Goal: Information Seeking & Learning: Find specific fact

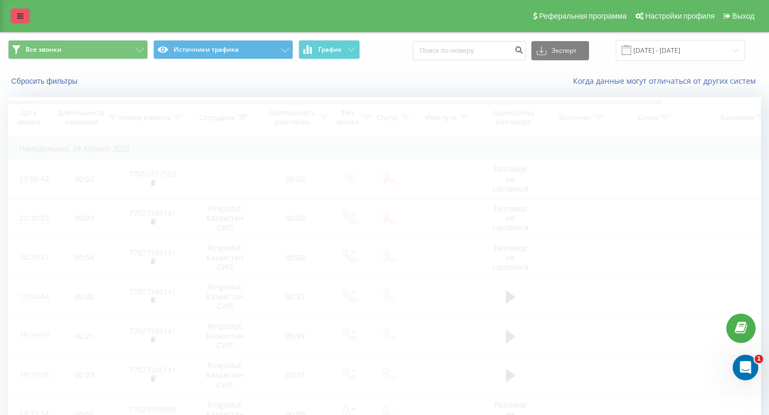
click at [11, 11] on link at bounding box center [20, 16] width 19 height 15
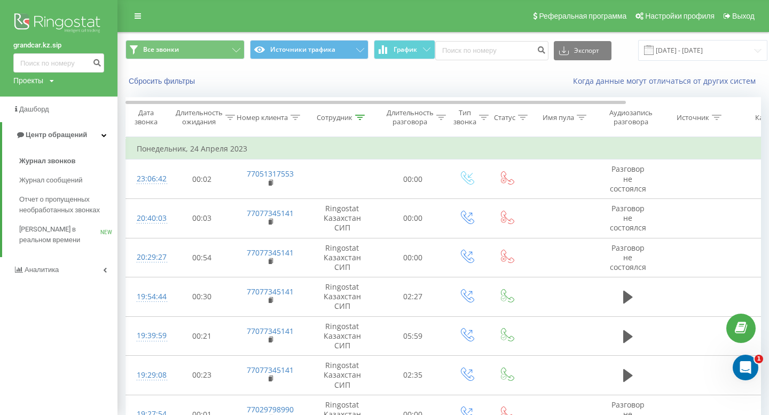
click at [48, 82] on div "Проекты grandcar.kz.sip grandcar.fmc.com grandcar.ua.sip" at bounding box center [33, 80] width 41 height 11
click at [43, 115] on link "[DOMAIN_NAME]" at bounding box center [48, 117] width 52 height 9
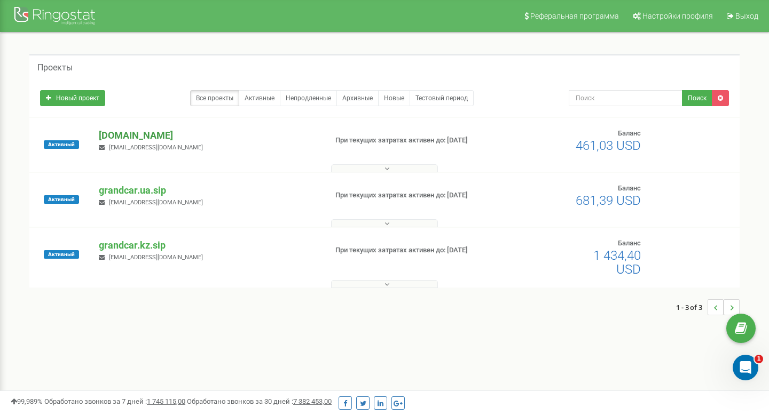
click at [121, 135] on p "[DOMAIN_NAME]" at bounding box center [208, 136] width 219 height 14
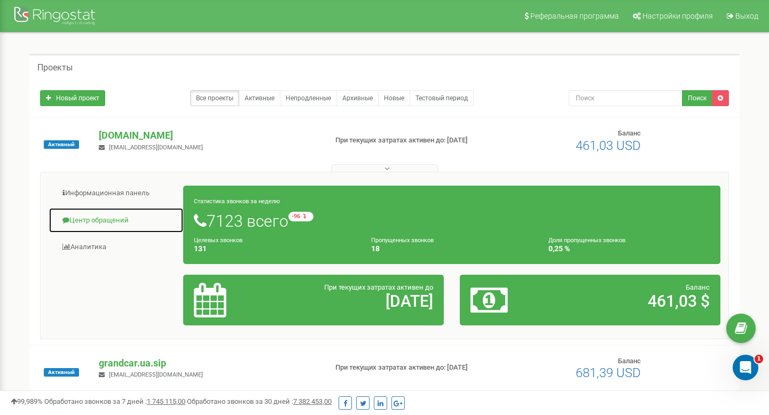
click at [106, 216] on link "Центр обращений" at bounding box center [116, 221] width 135 height 26
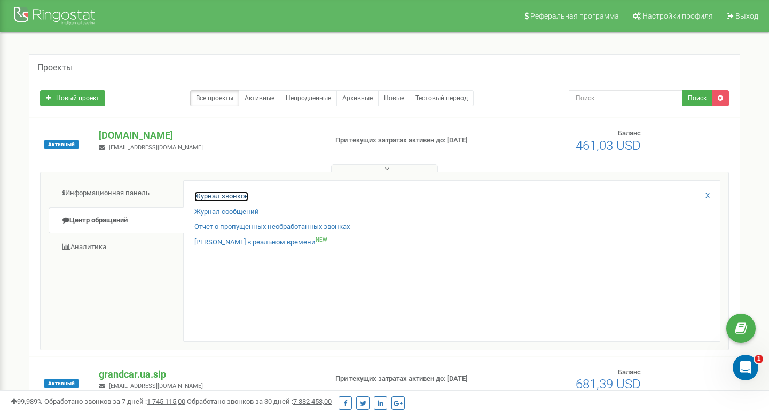
click at [207, 196] on link "Журнал звонков" at bounding box center [221, 197] width 54 height 10
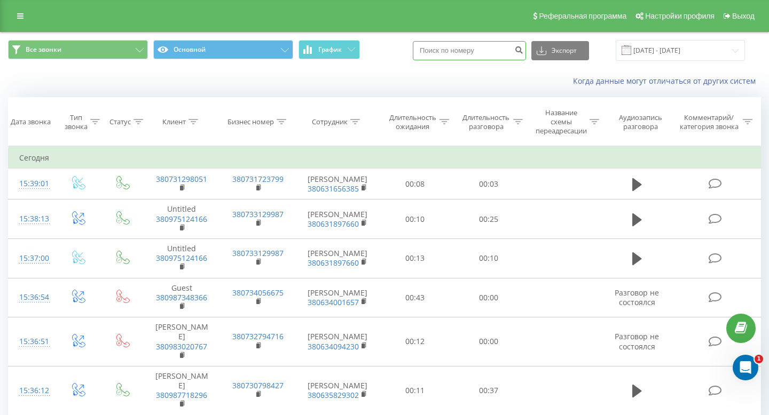
click at [452, 49] on input at bounding box center [469, 50] width 113 height 19
paste input "063 854 6807"
type input "063 854 6807"
click at [523, 48] on icon "submit" at bounding box center [518, 48] width 9 height 6
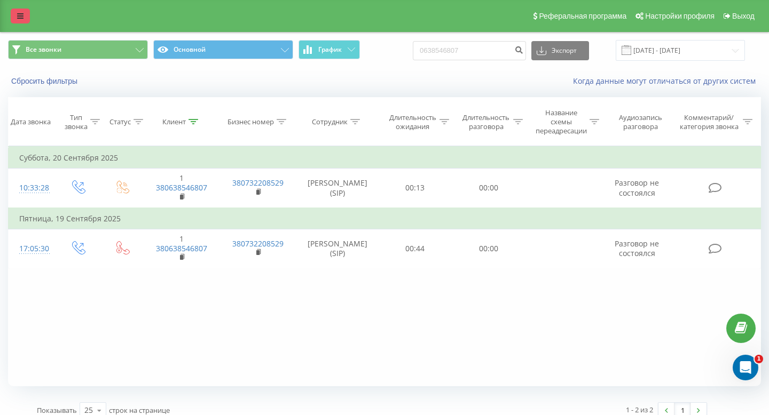
click at [18, 17] on icon at bounding box center [20, 15] width 6 height 7
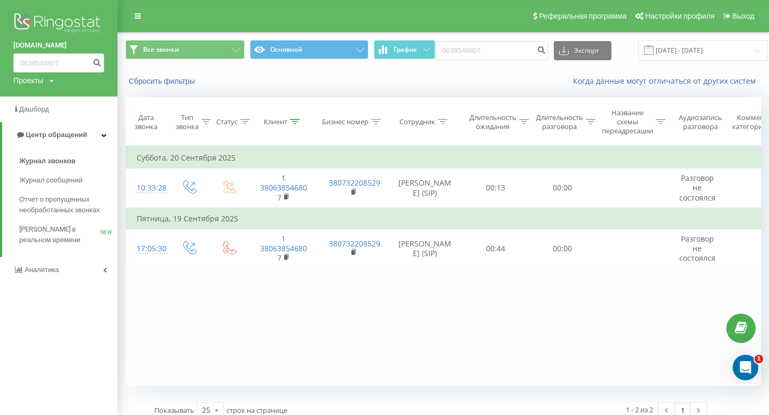
click at [45, 80] on div "Проекты grandcar.kz.sip grandcar.fmc.com grandcar.ua.sip" at bounding box center [33, 80] width 41 height 11
click at [37, 138] on link "grandcar.ua.sip" at bounding box center [48, 137] width 52 height 9
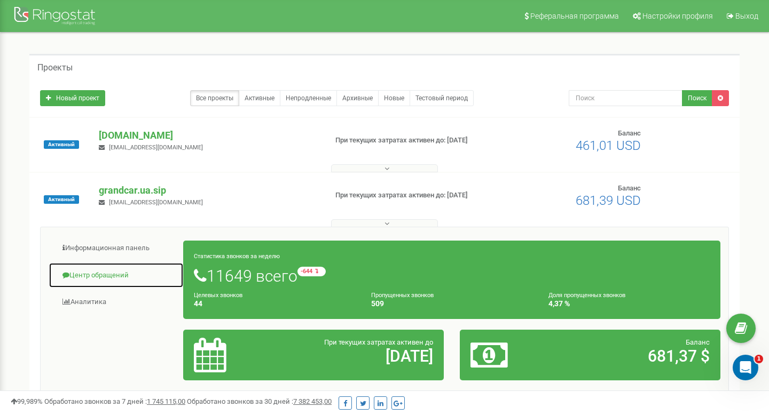
click at [94, 273] on link "Центр обращений" at bounding box center [116, 276] width 135 height 26
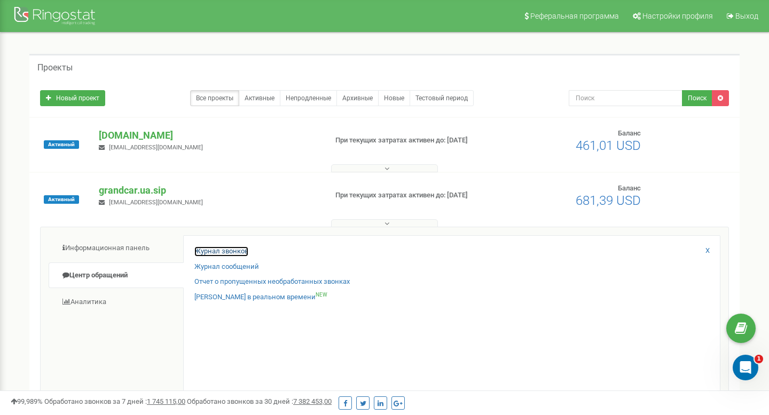
click at [214, 250] on link "Журнал звонков" at bounding box center [221, 252] width 54 height 10
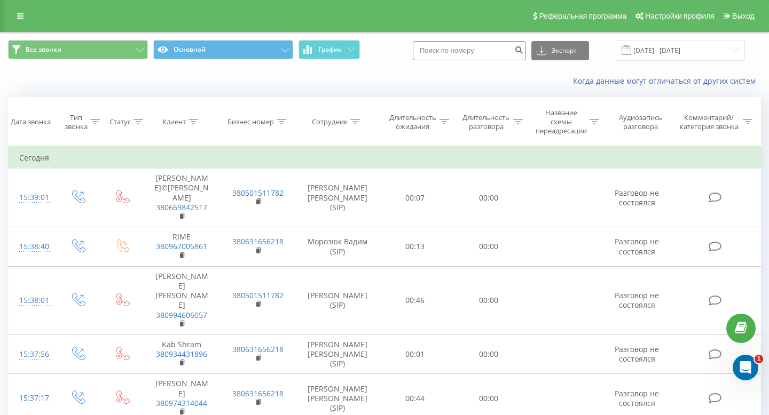
click at [459, 46] on input at bounding box center [469, 50] width 113 height 19
paste input "063 854 6807"
type input "063 854 6807"
click at [523, 49] on icon "submit" at bounding box center [518, 48] width 9 height 6
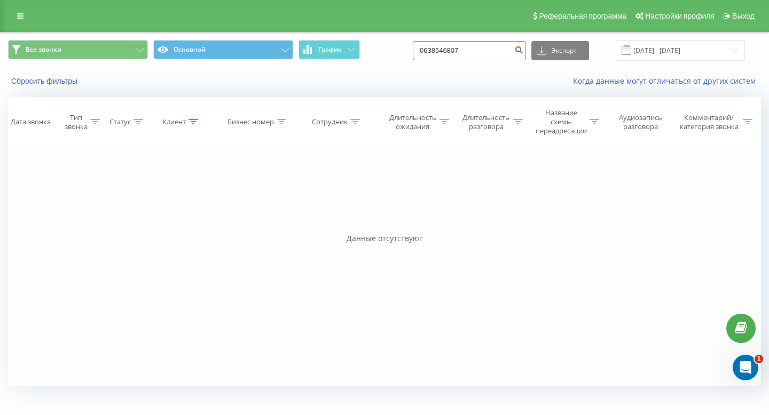
click at [466, 50] on input "0638546807" at bounding box center [469, 50] width 113 height 19
click at [20, 15] on icon at bounding box center [20, 15] width 6 height 7
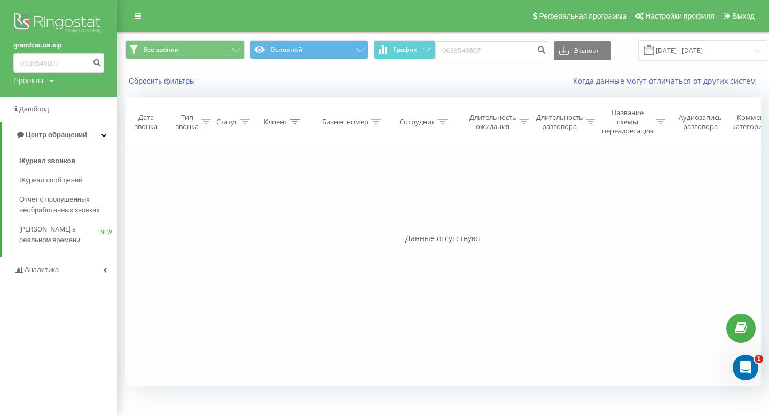
click at [52, 80] on icon at bounding box center [52, 81] width 4 height 6
click at [43, 119] on link "[DOMAIN_NAME]" at bounding box center [48, 117] width 52 height 9
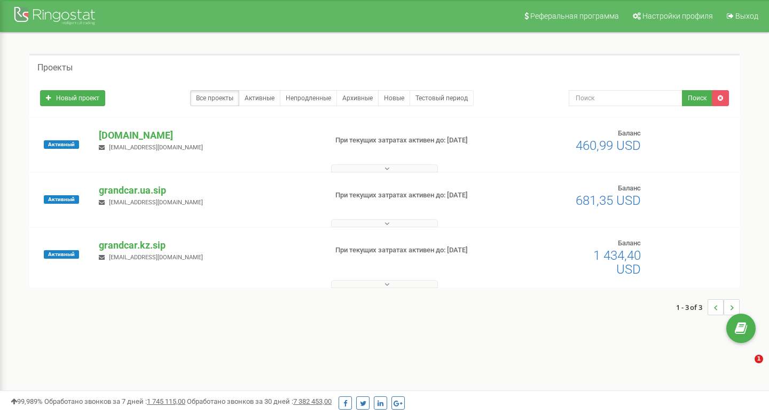
click at [117, 134] on p "[DOMAIN_NAME]" at bounding box center [208, 136] width 219 height 14
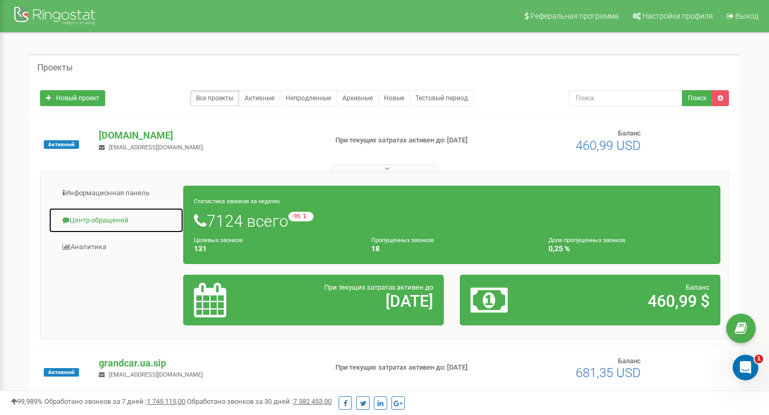
click at [106, 220] on link "Центр обращений" at bounding box center [116, 221] width 135 height 26
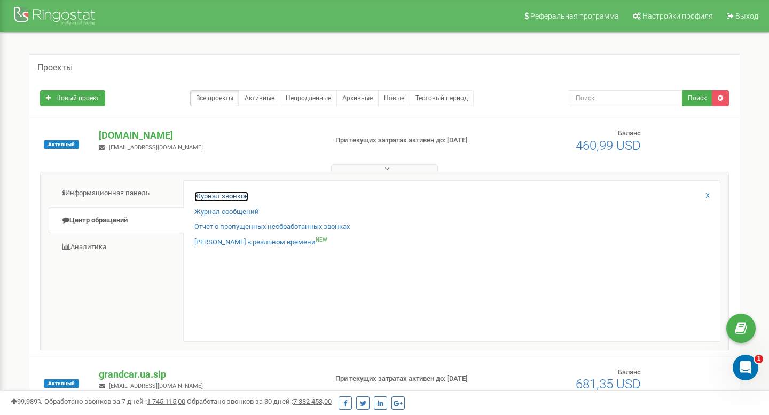
click at [207, 196] on link "Журнал звонков" at bounding box center [221, 197] width 54 height 10
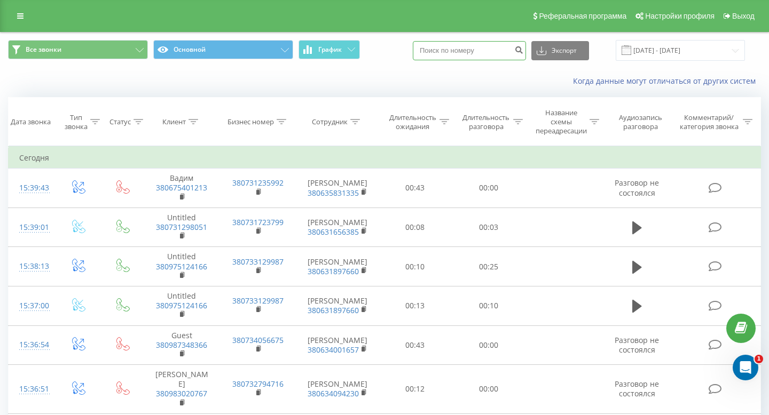
click at [474, 50] on input at bounding box center [469, 50] width 113 height 19
paste input "063 854 6807"
type input "063 854 6807"
click at [523, 49] on icon "submit" at bounding box center [518, 48] width 9 height 6
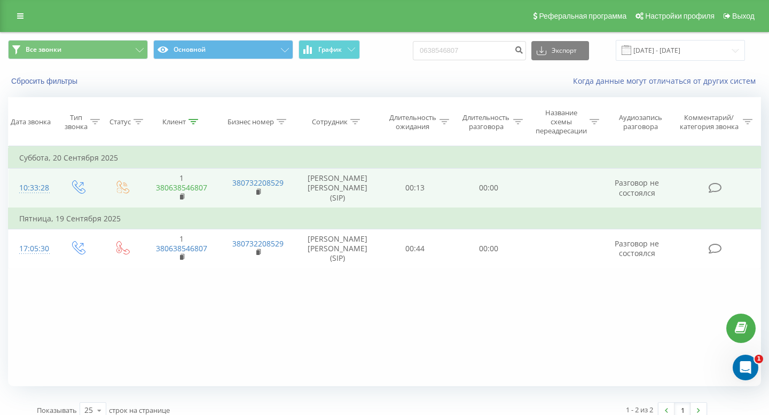
click at [188, 186] on link "380638546807" at bounding box center [181, 188] width 51 height 10
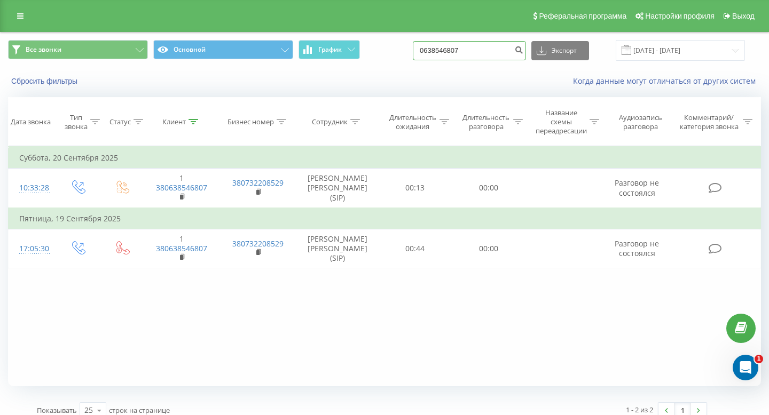
click at [473, 51] on input "0638546807" at bounding box center [469, 50] width 113 height 19
type input "0732208529"
click at [525, 50] on button "submit" at bounding box center [518, 50] width 14 height 19
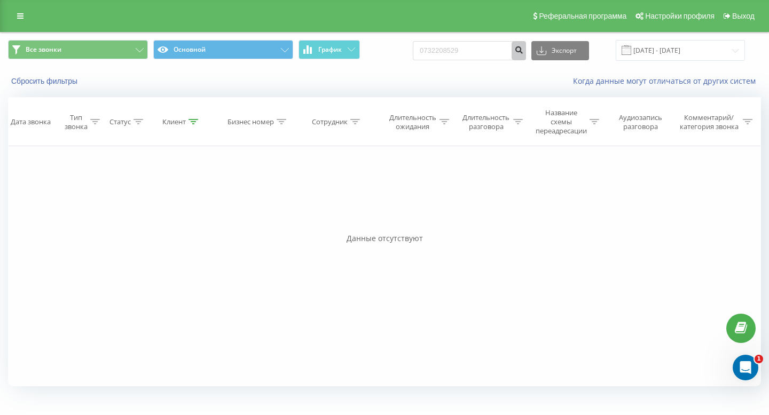
click at [523, 50] on icon "submit" at bounding box center [518, 48] width 9 height 6
click at [467, 50] on input "0732208529" at bounding box center [469, 50] width 113 height 19
click at [20, 17] on icon at bounding box center [20, 15] width 6 height 7
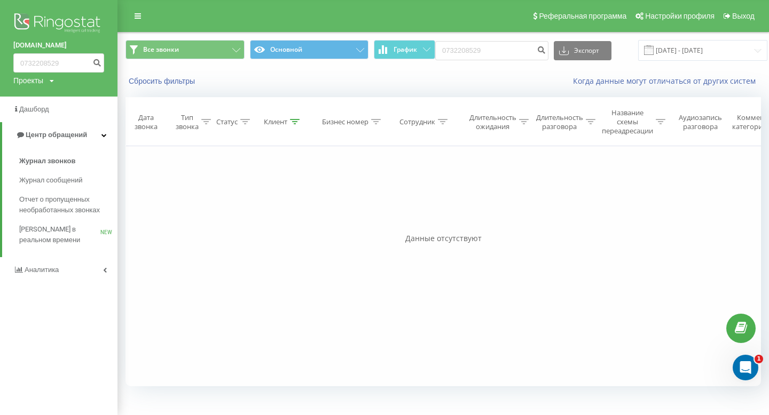
click at [52, 82] on icon at bounding box center [52, 81] width 4 height 6
click at [64, 133] on link "grandcar.ua.sip" at bounding box center [48, 137] width 52 height 9
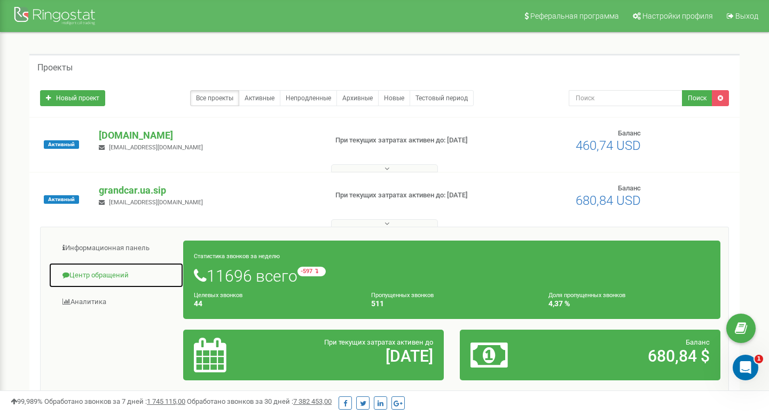
click at [109, 274] on link "Центр обращений" at bounding box center [116, 276] width 135 height 26
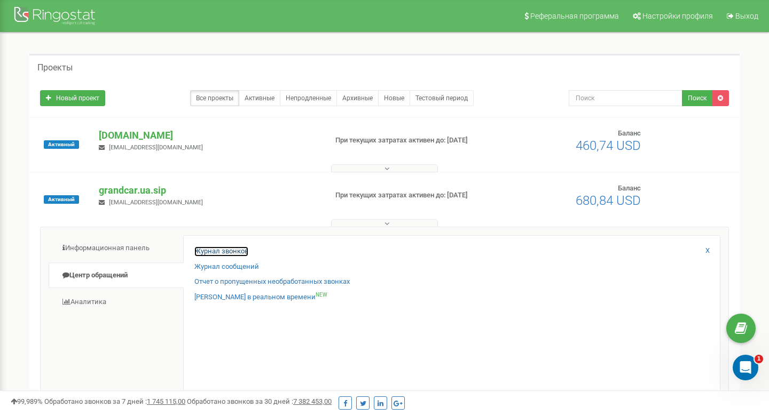
click at [204, 249] on link "Журнал звонков" at bounding box center [221, 252] width 54 height 10
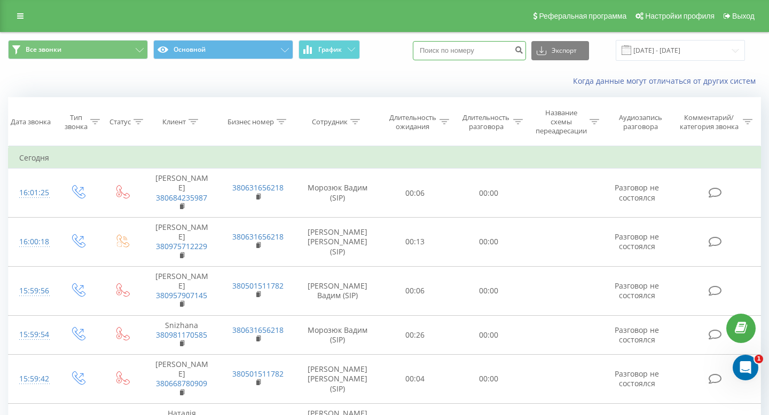
click at [464, 52] on input at bounding box center [469, 50] width 113 height 19
paste input "0732208529"
type input "0732208529"
click at [523, 46] on icon "submit" at bounding box center [518, 48] width 9 height 6
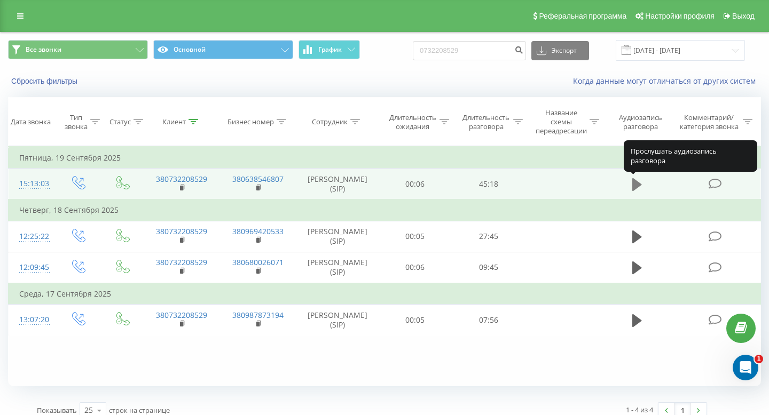
click at [635, 183] on icon at bounding box center [637, 184] width 10 height 13
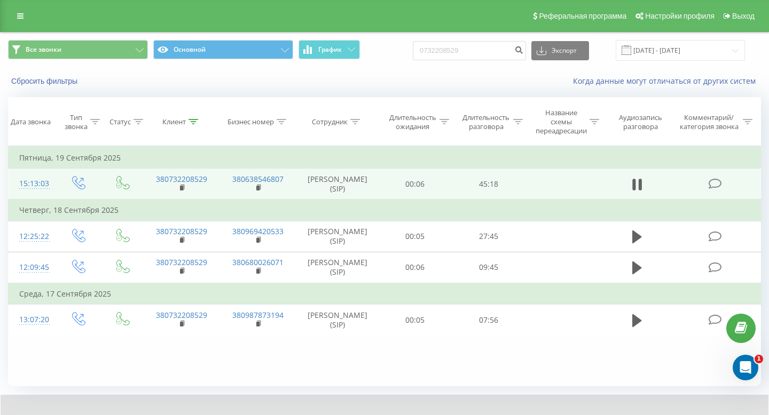
scroll to position [52, 0]
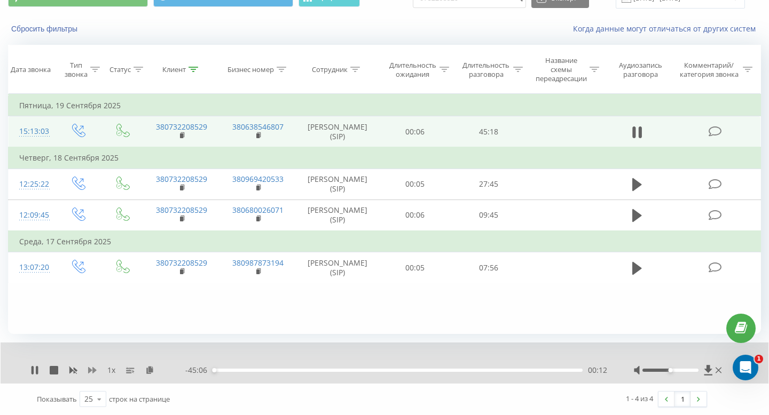
click at [88, 367] on icon at bounding box center [92, 370] width 9 height 9
click at [89, 368] on icon at bounding box center [92, 370] width 9 height 6
drag, startPoint x: 211, startPoint y: 128, endPoint x: 185, endPoint y: 128, distance: 26.7
click at [185, 128] on td "380732208529" at bounding box center [182, 131] width 76 height 31
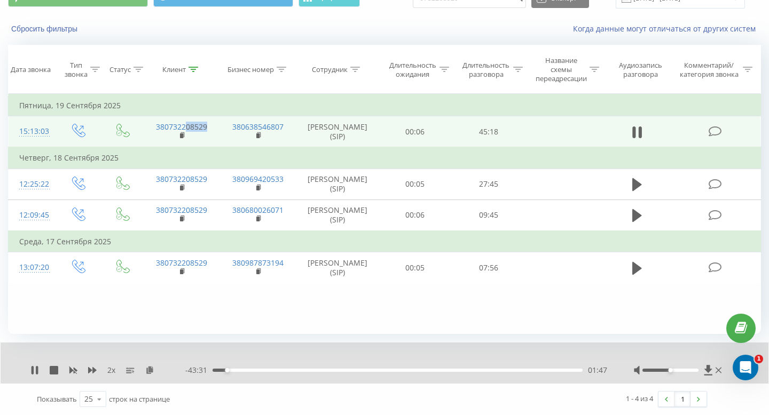
copy link "08529"
